Goal: Find specific page/section: Find specific page/section

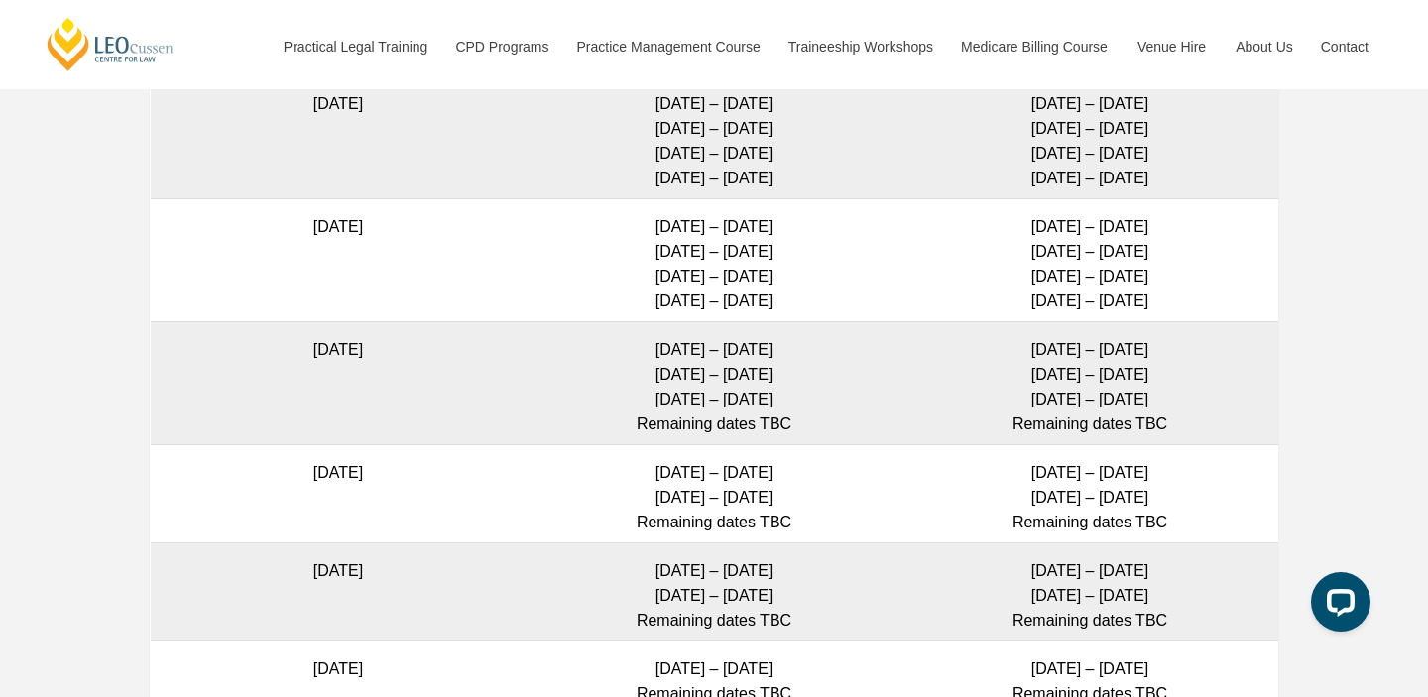
scroll to position [5690, 0]
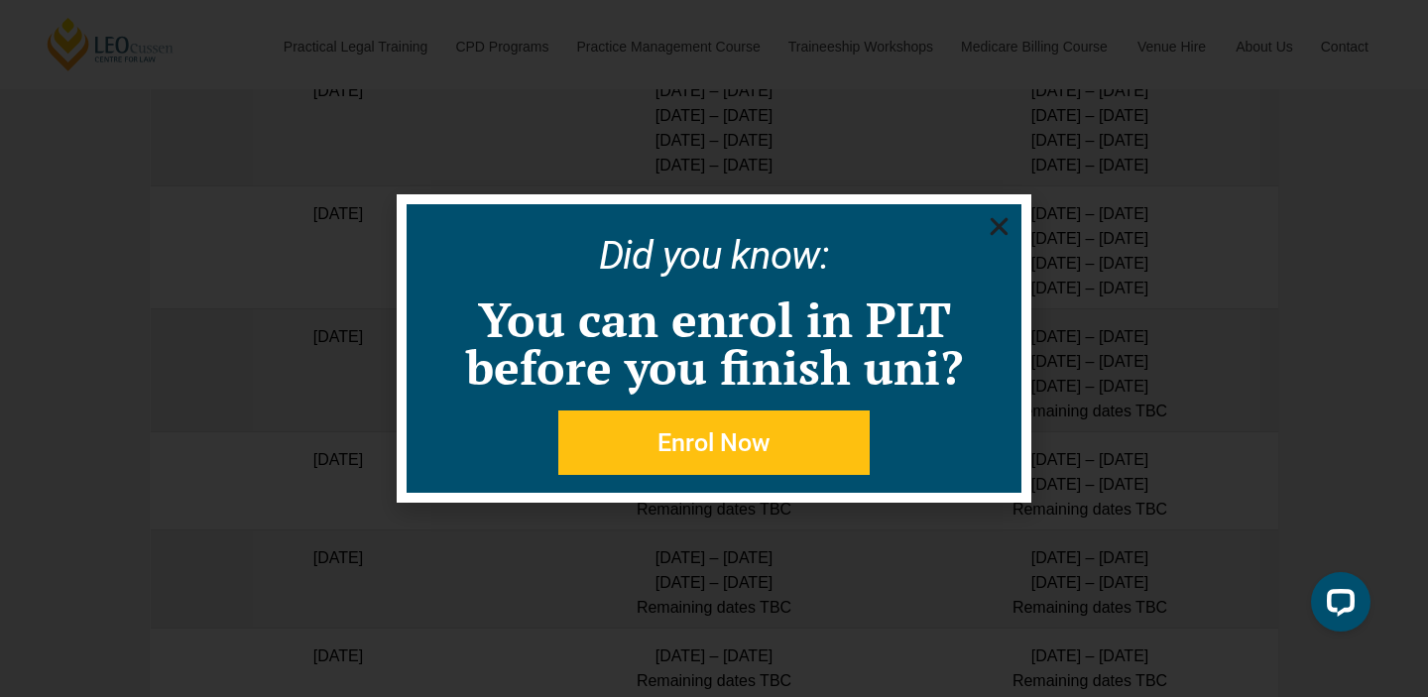
click at [996, 233] on icon "Close" at bounding box center [999, 226] width 25 height 25
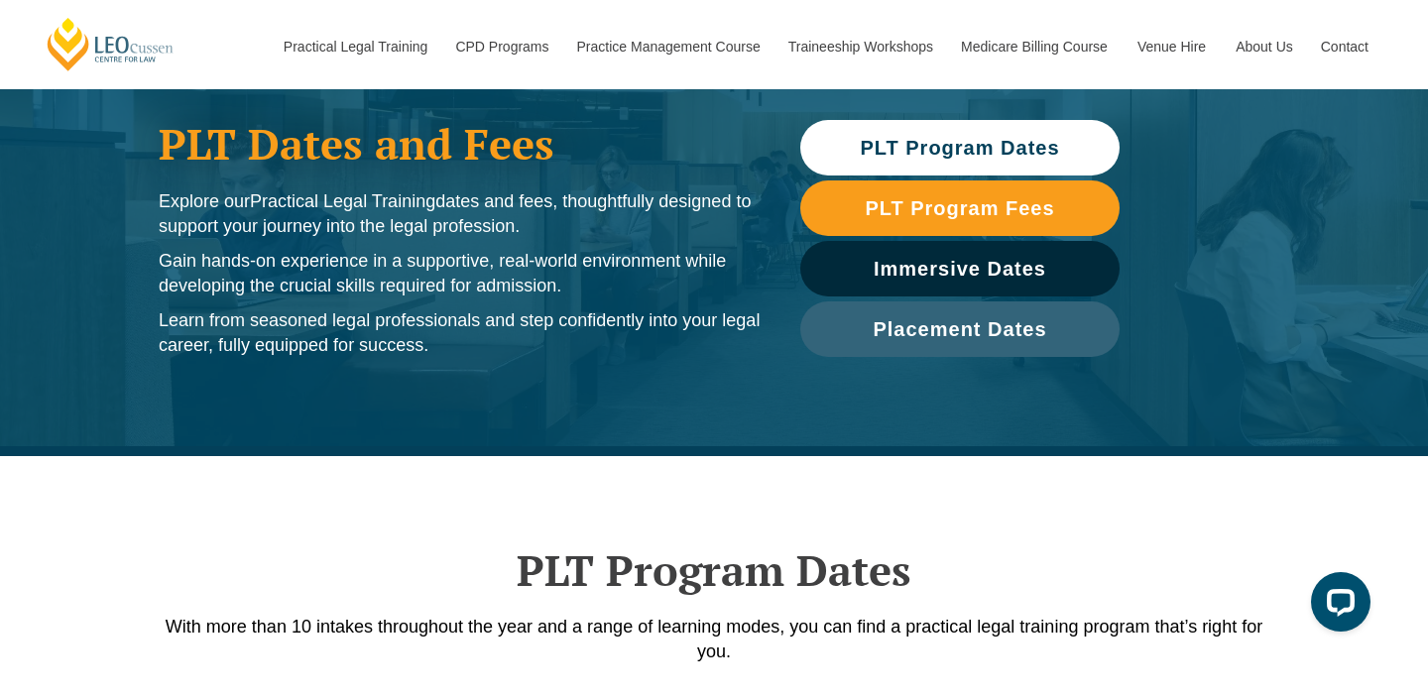
scroll to position [0, 0]
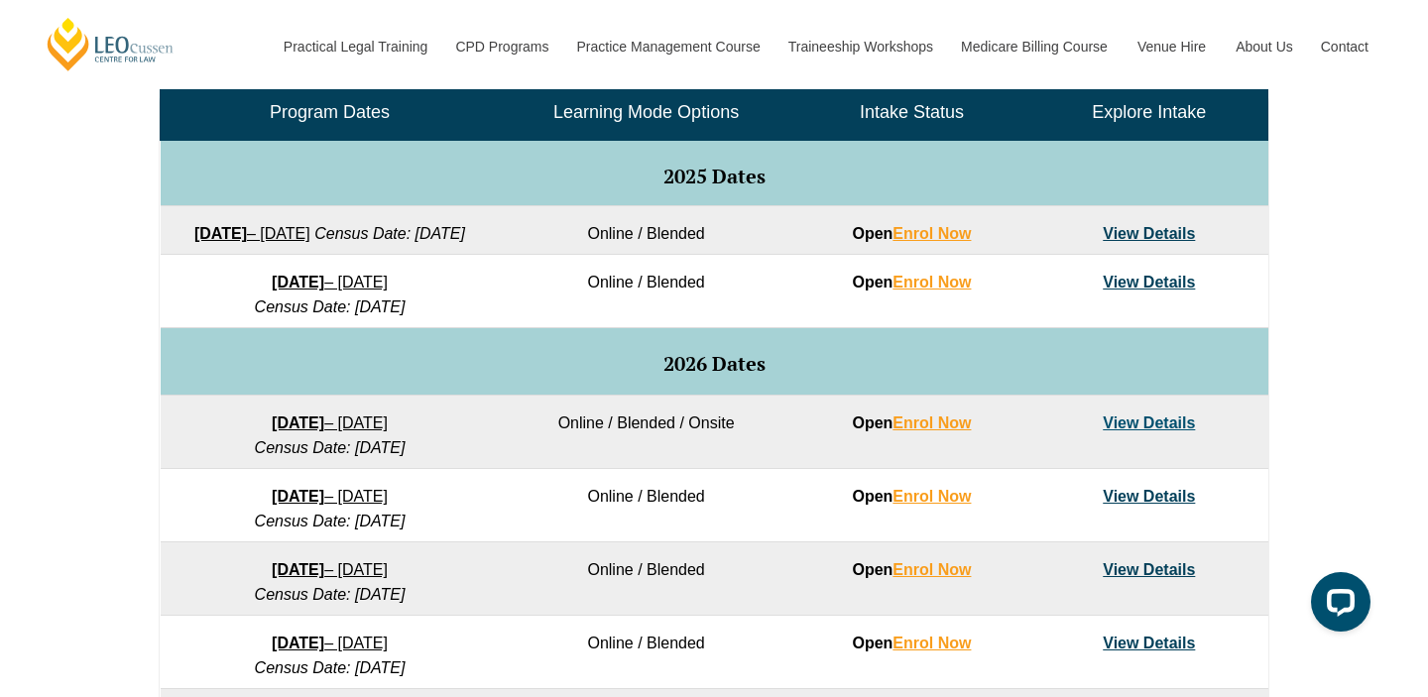
scroll to position [986, 0]
